Goal: Task Accomplishment & Management: Use online tool/utility

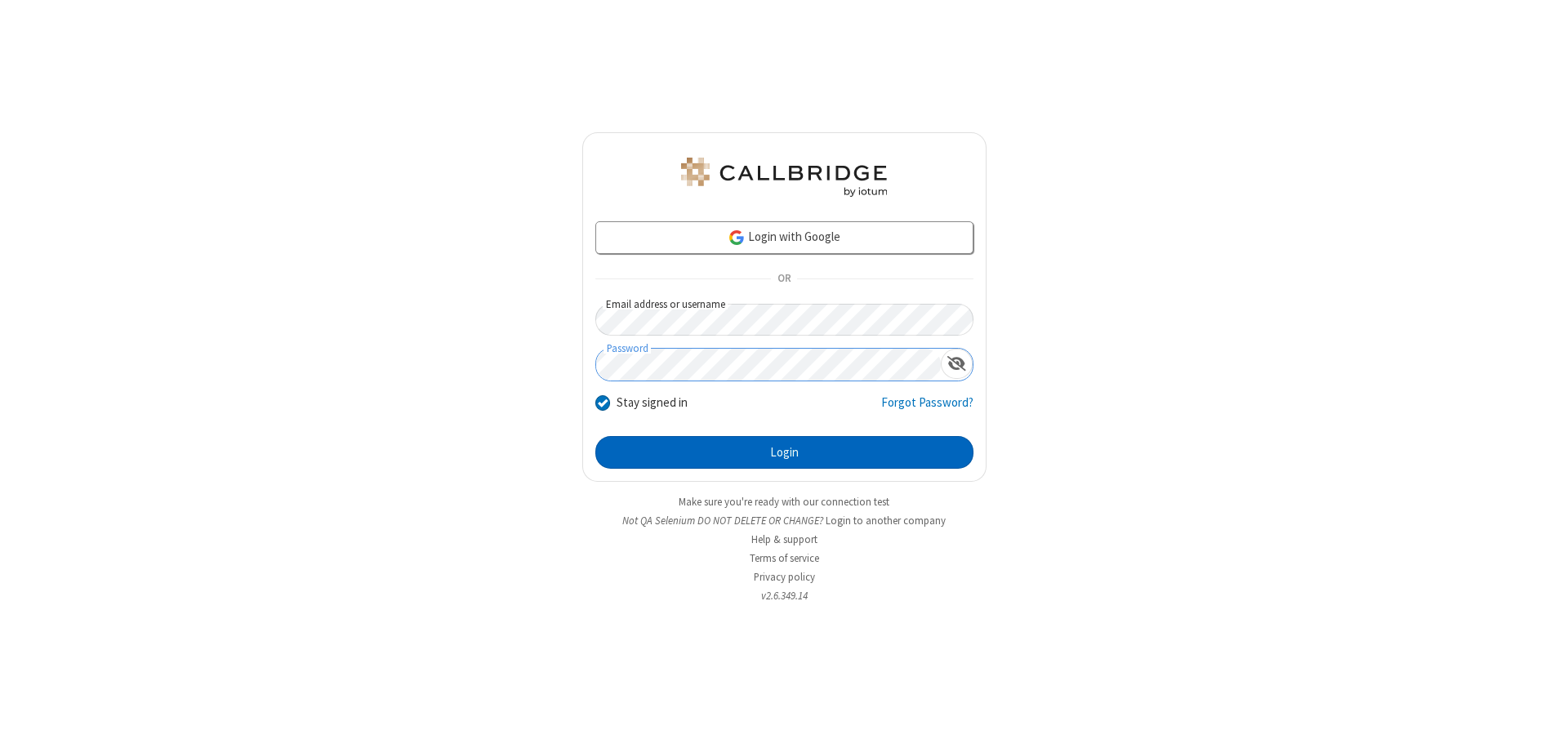
click at [784, 452] on button "Login" at bounding box center [785, 452] width 378 height 33
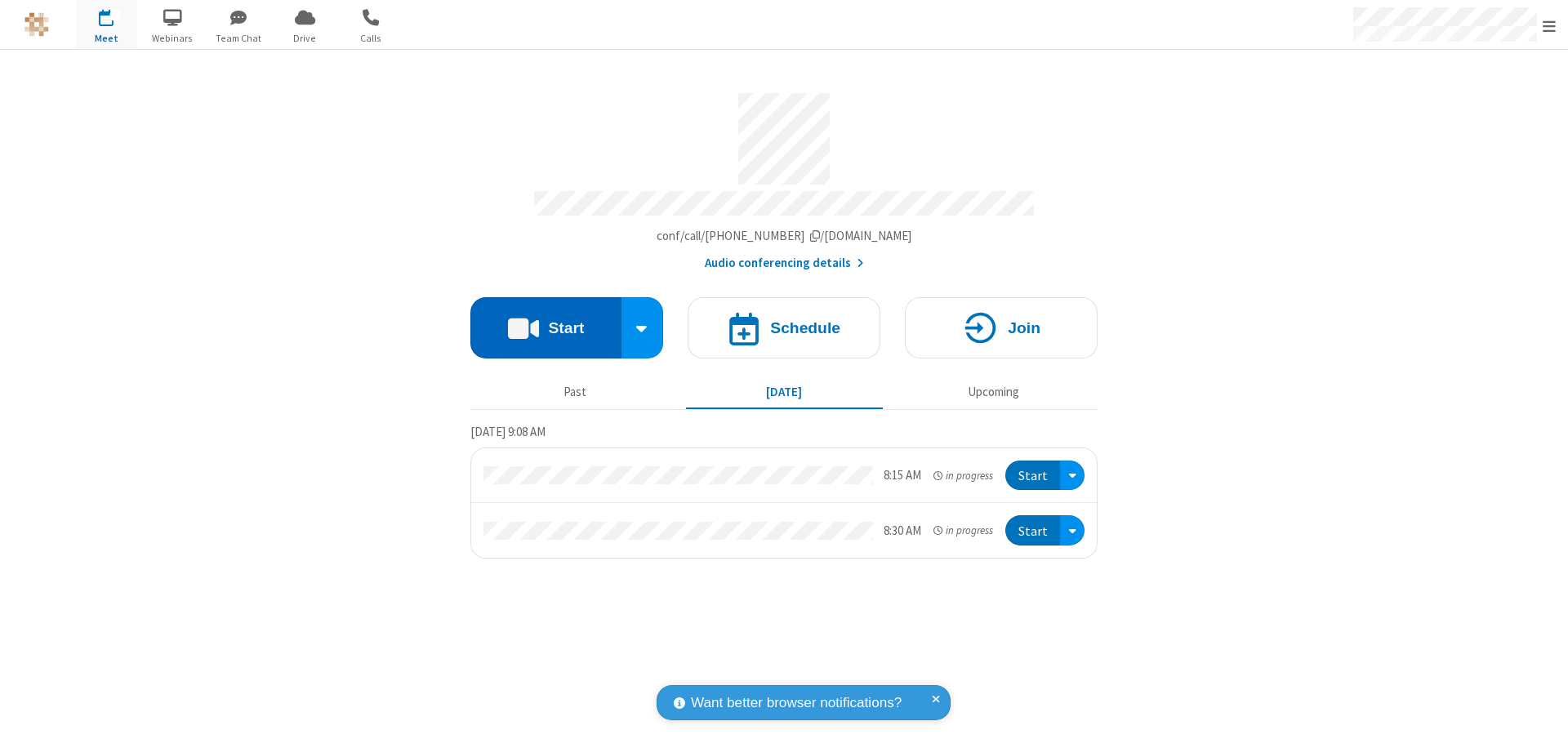
click at [546, 320] on button "Start" at bounding box center [546, 328] width 151 height 62
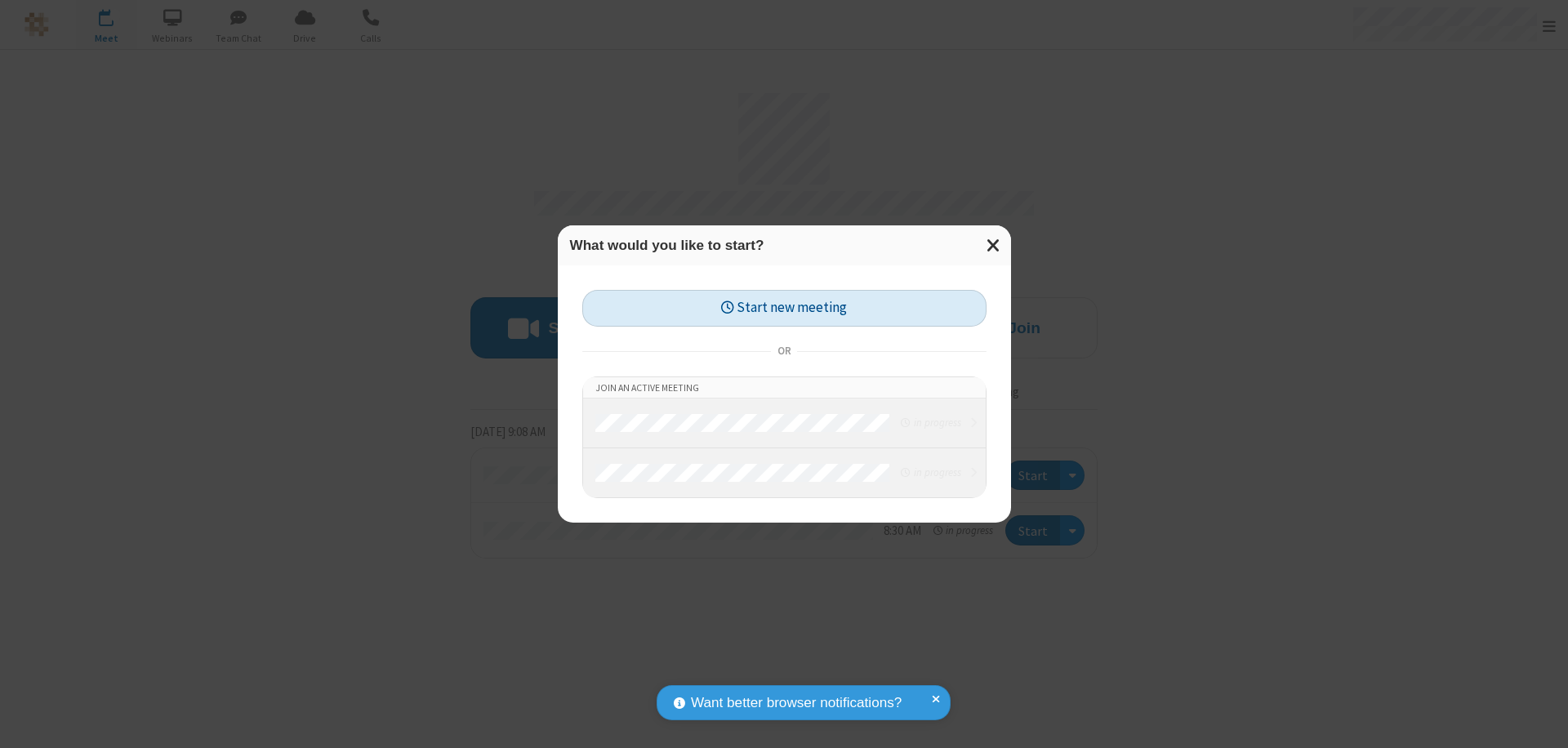
click at [784, 307] on button "Start new meeting" at bounding box center [784, 308] width 404 height 37
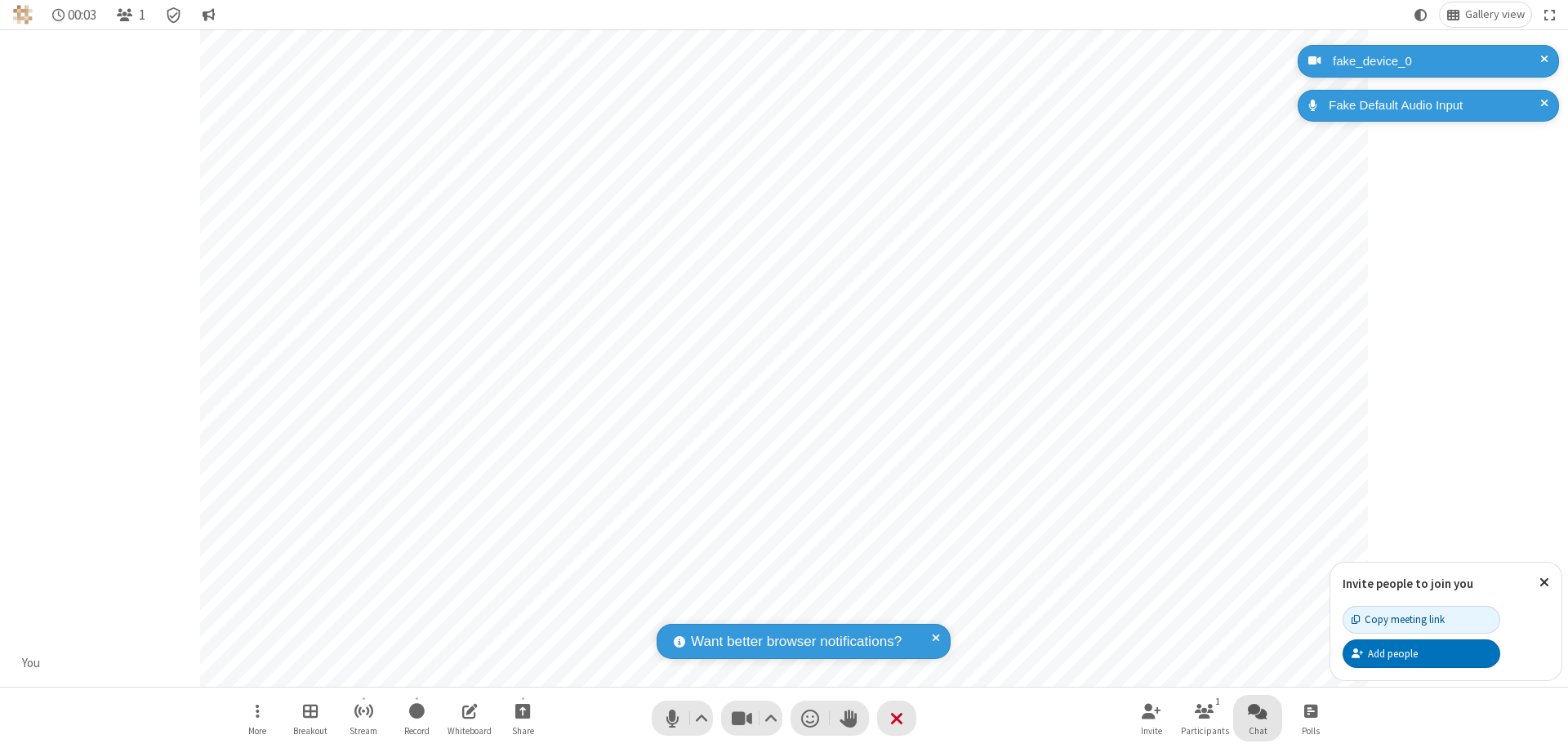
click at [1258, 710] on span "Open chat" at bounding box center [1257, 710] width 19 height 20
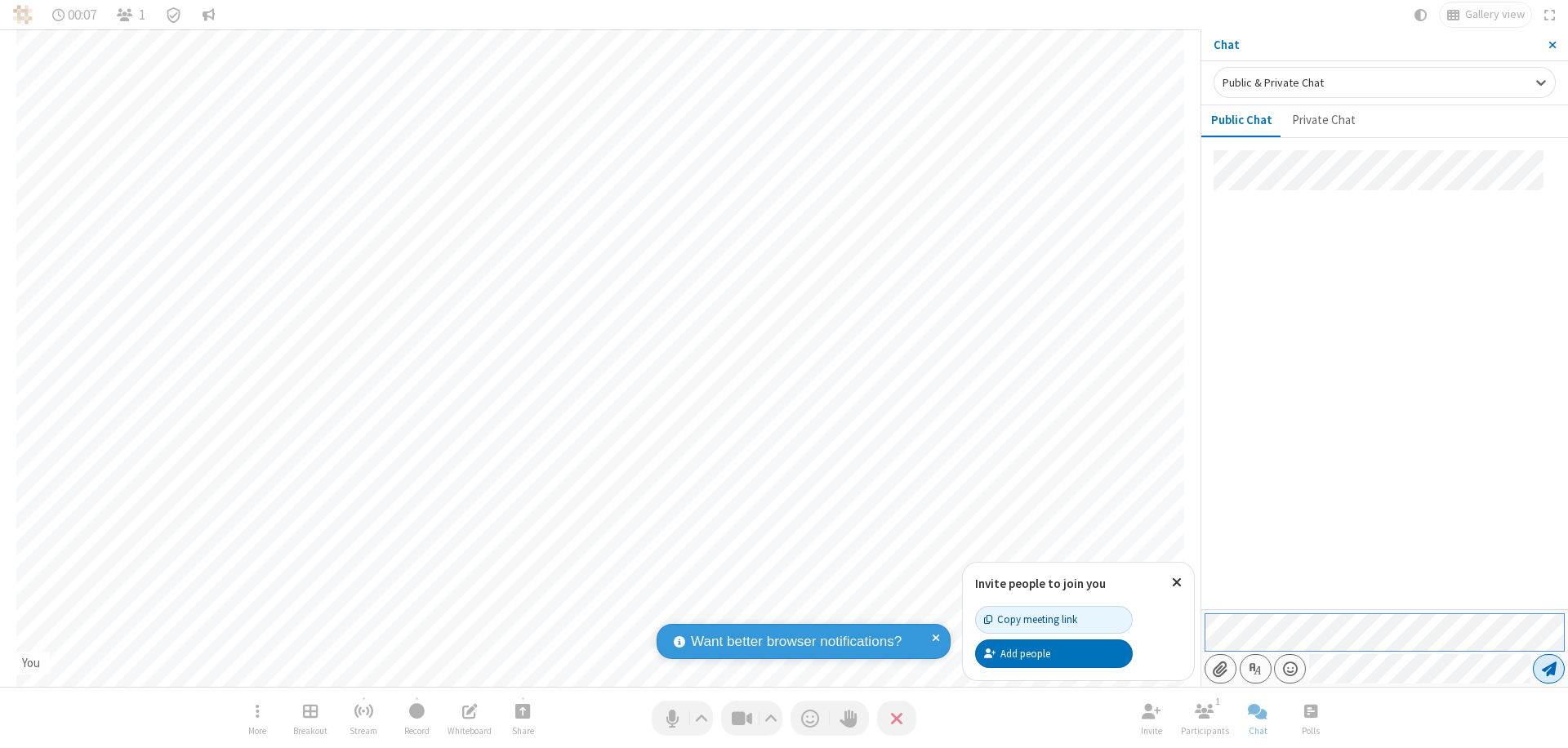
click at [1549, 669] on span "Send message" at bounding box center [1549, 668] width 14 height 16
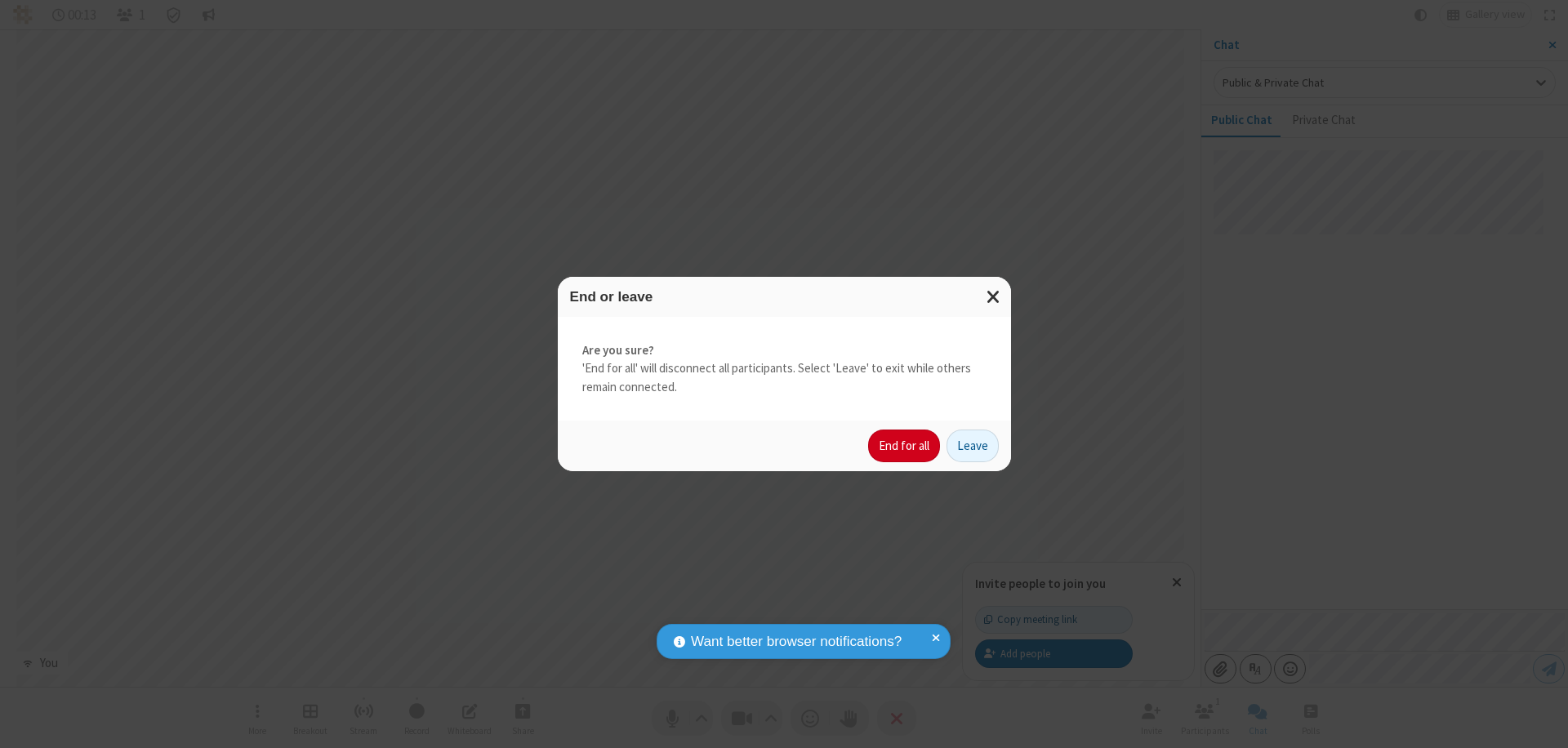
click at [906, 446] on button "End for all" at bounding box center [904, 446] width 72 height 33
